Goal: Information Seeking & Learning: Find specific page/section

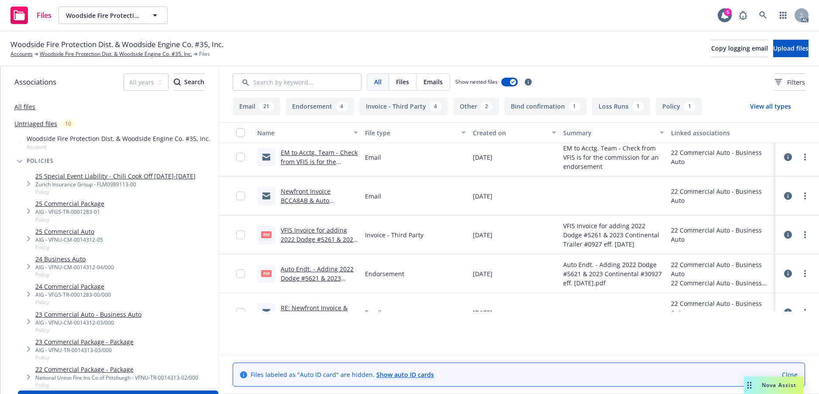
scroll to position [175, 0]
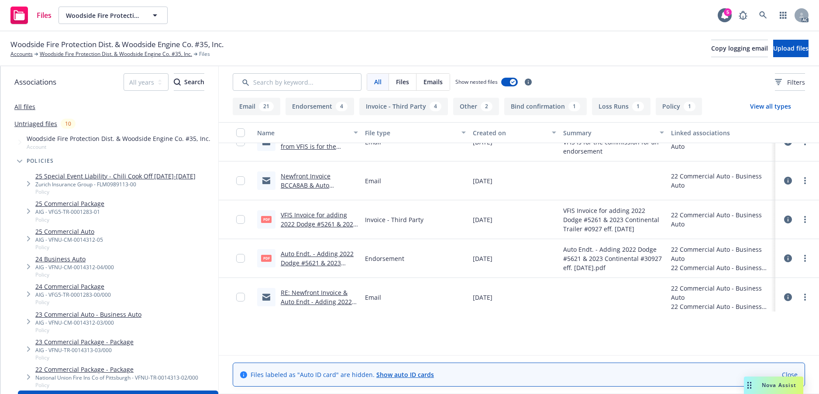
click at [302, 285] on link "Auto Endt. - Adding 2022 Dodge #5621 & 2023 Continental #30927 eff. 12-19-22.pdf" at bounding box center [317, 268] width 73 height 36
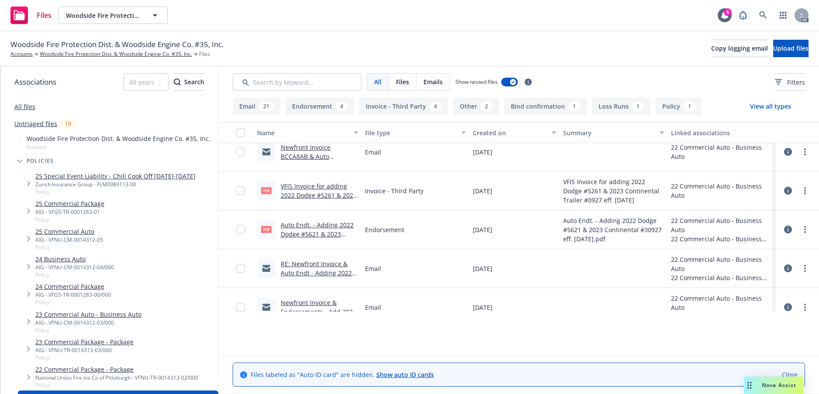
scroll to position [218, 0]
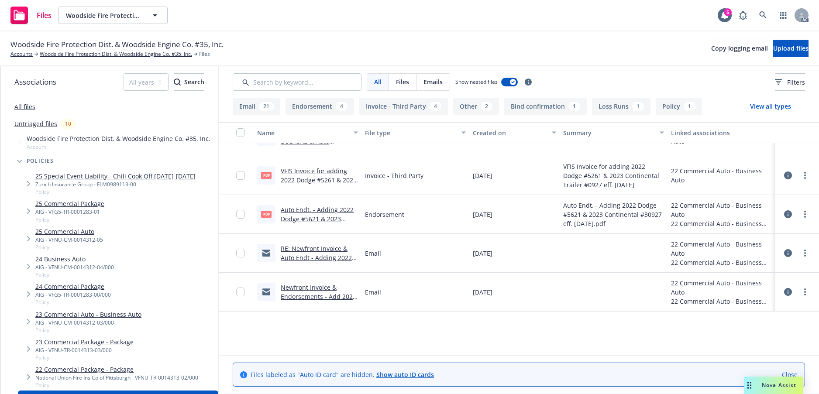
click at [308, 308] on link "RE: Newfront Invoice & Auto Endt - Adding 2022 Chevrolet Tahoe vin # 1GNSKNKD5N…" at bounding box center [319, 275] width 76 height 63
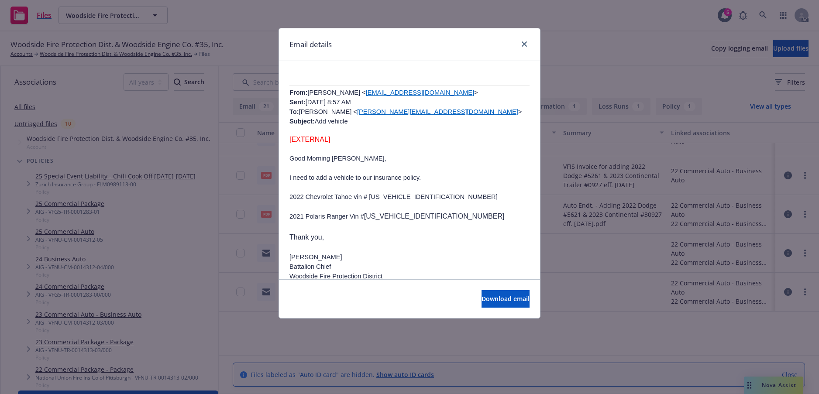
scroll to position [1303, 0]
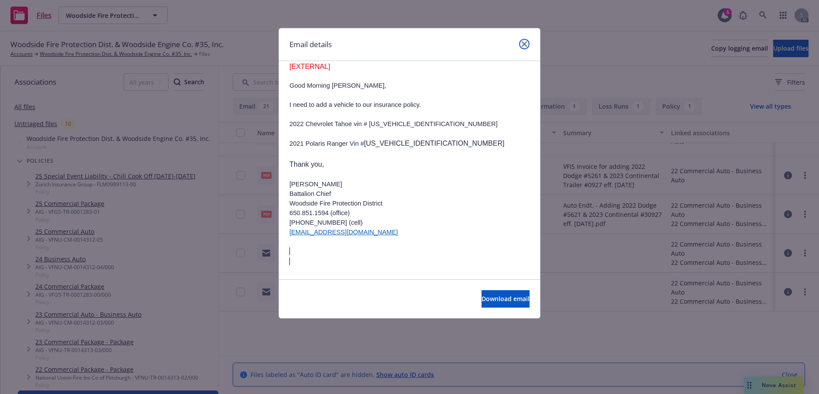
click at [521, 47] on icon "close" at bounding box center [523, 43] width 5 height 5
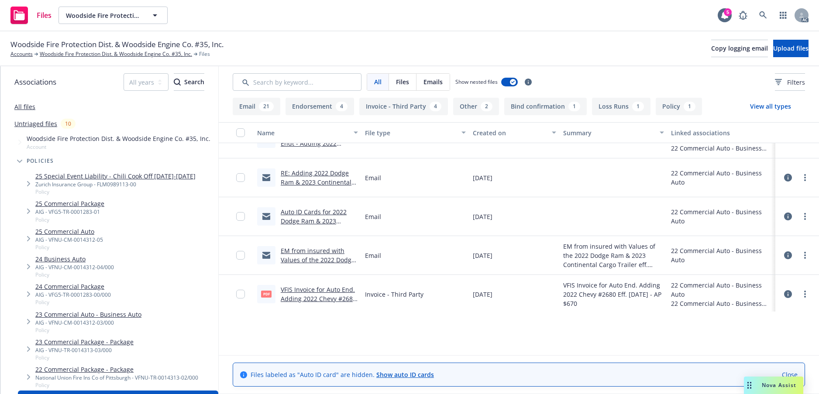
scroll to position [393, 0]
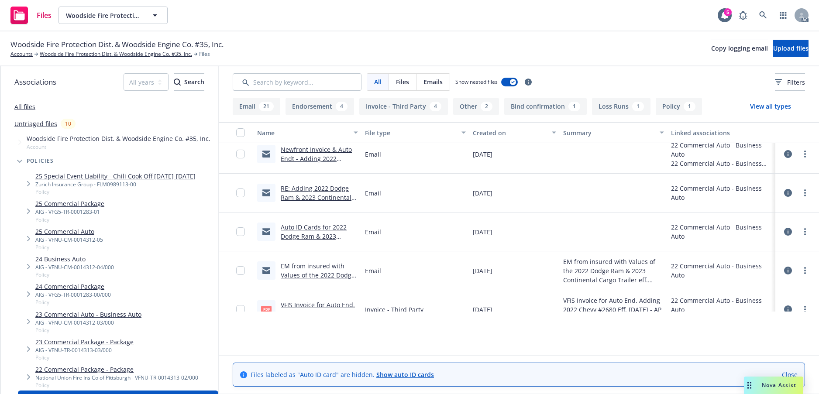
click at [325, 220] on link "RE: Adding 2022 Dodge Ram & 2023 Continental Cargo Trailer Re: Woodside Fire Pr…" at bounding box center [317, 202] width 73 height 36
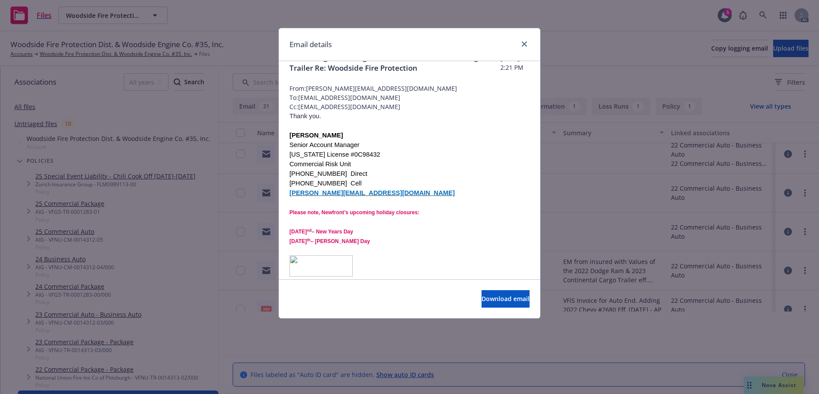
scroll to position [0, 0]
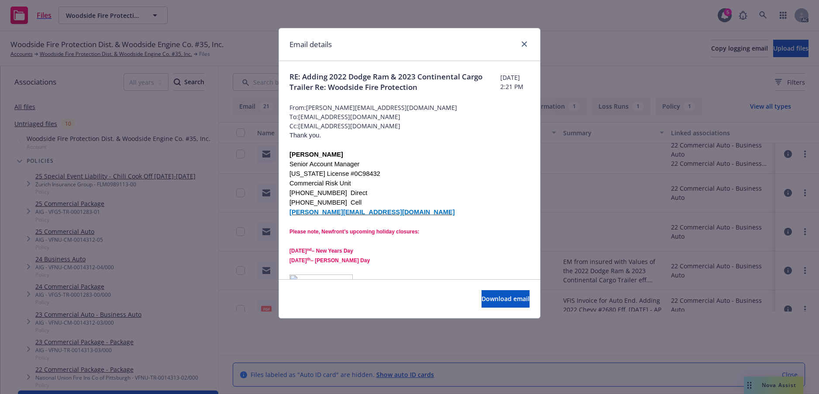
click at [515, 50] on div at bounding box center [522, 44] width 14 height 11
click at [521, 47] on icon "close" at bounding box center [523, 43] width 5 height 5
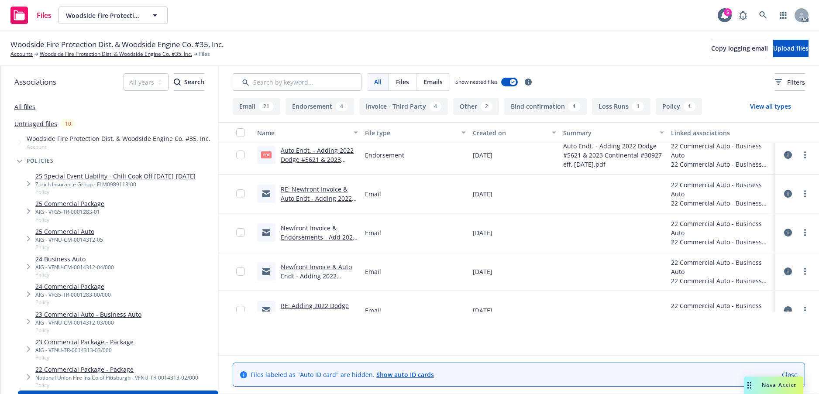
scroll to position [262, 0]
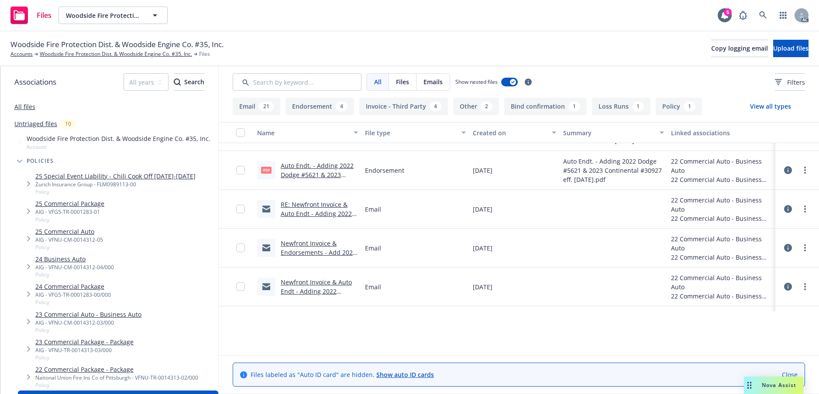
click at [311, 197] on link "Auto Endt. - Adding 2022 Dodge #5621 & 2023 Continental #30927 eff. [DATE].pdf" at bounding box center [317, 179] width 73 height 36
click at [30, 58] on link "Accounts" at bounding box center [21, 54] width 22 height 8
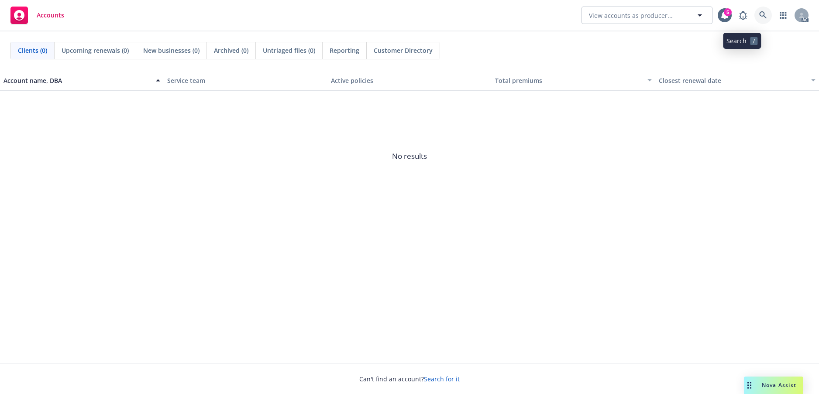
click at [759, 17] on icon at bounding box center [763, 15] width 8 height 8
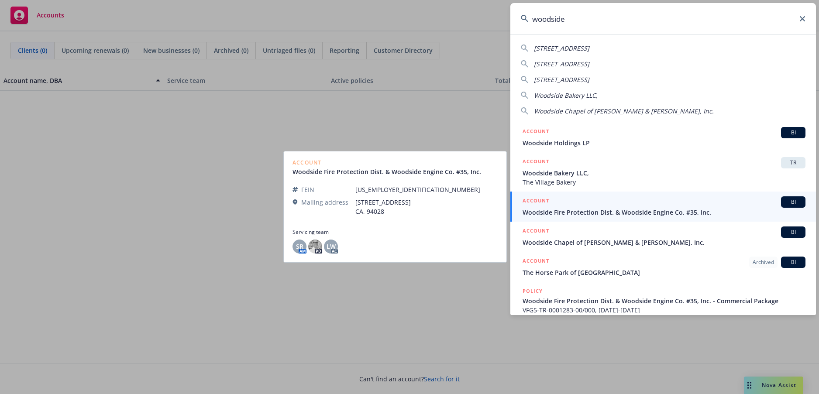
type input "woodside"
click at [608, 214] on span "Woodside Fire Protection Dist. & Woodside Engine Co. #35, Inc." at bounding box center [663, 212] width 283 height 9
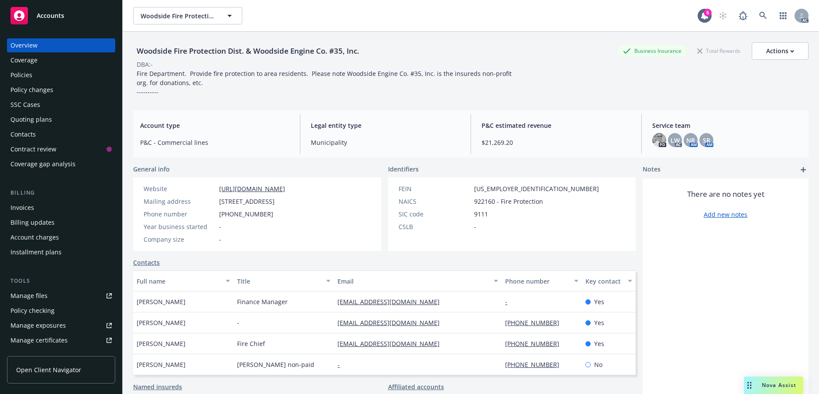
click at [32, 82] on div "Policies" at bounding box center [21, 75] width 22 height 14
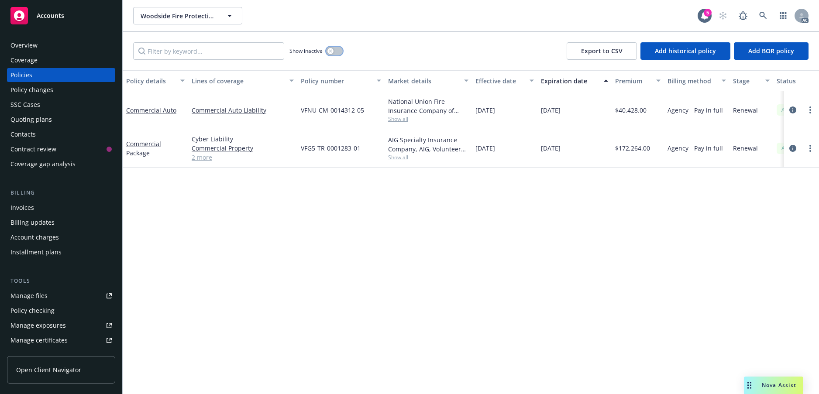
click at [333, 54] on div "button" at bounding box center [330, 51] width 6 height 6
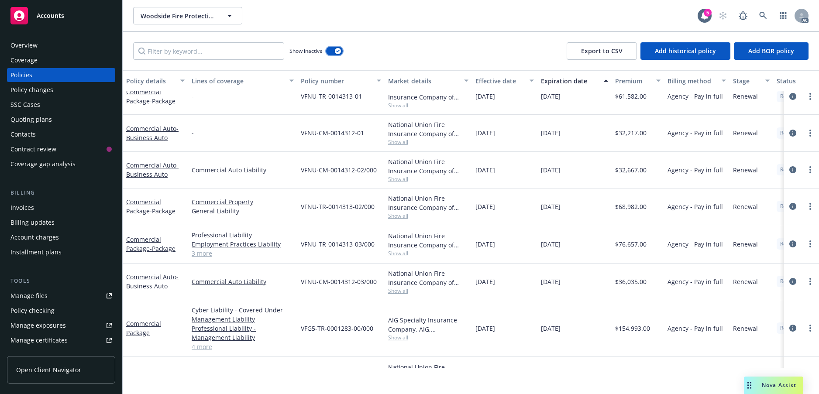
scroll to position [901, 0]
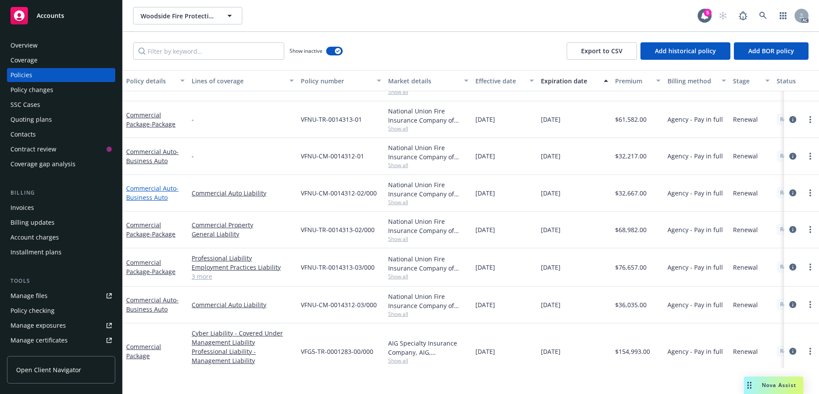
click at [154, 202] on span "- Business Auto" at bounding box center [152, 192] width 52 height 17
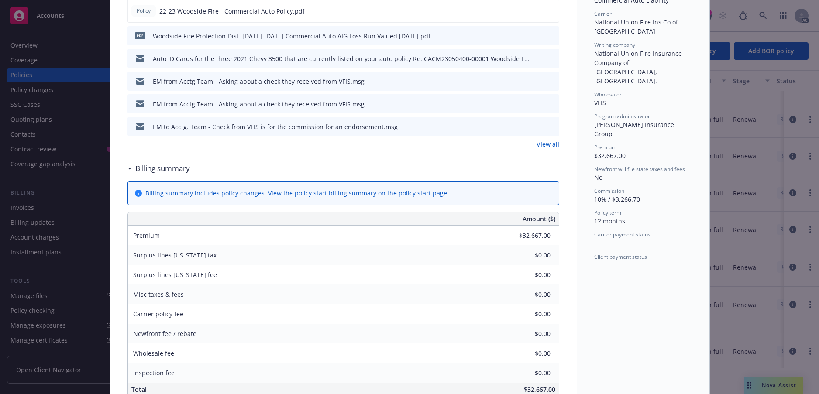
scroll to position [262, 0]
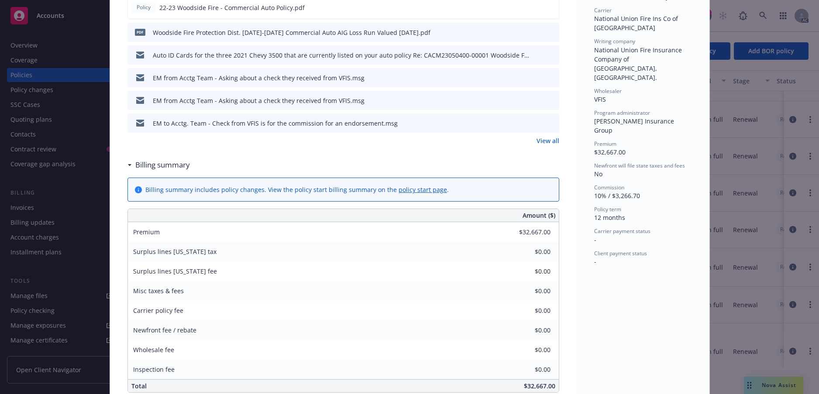
click at [538, 145] on link "View all" at bounding box center [547, 140] width 23 height 9
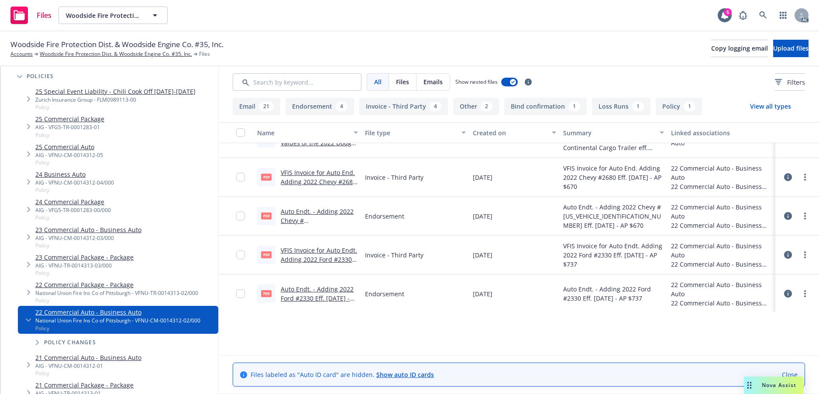
scroll to position [87, 0]
